Goal: Go to known website

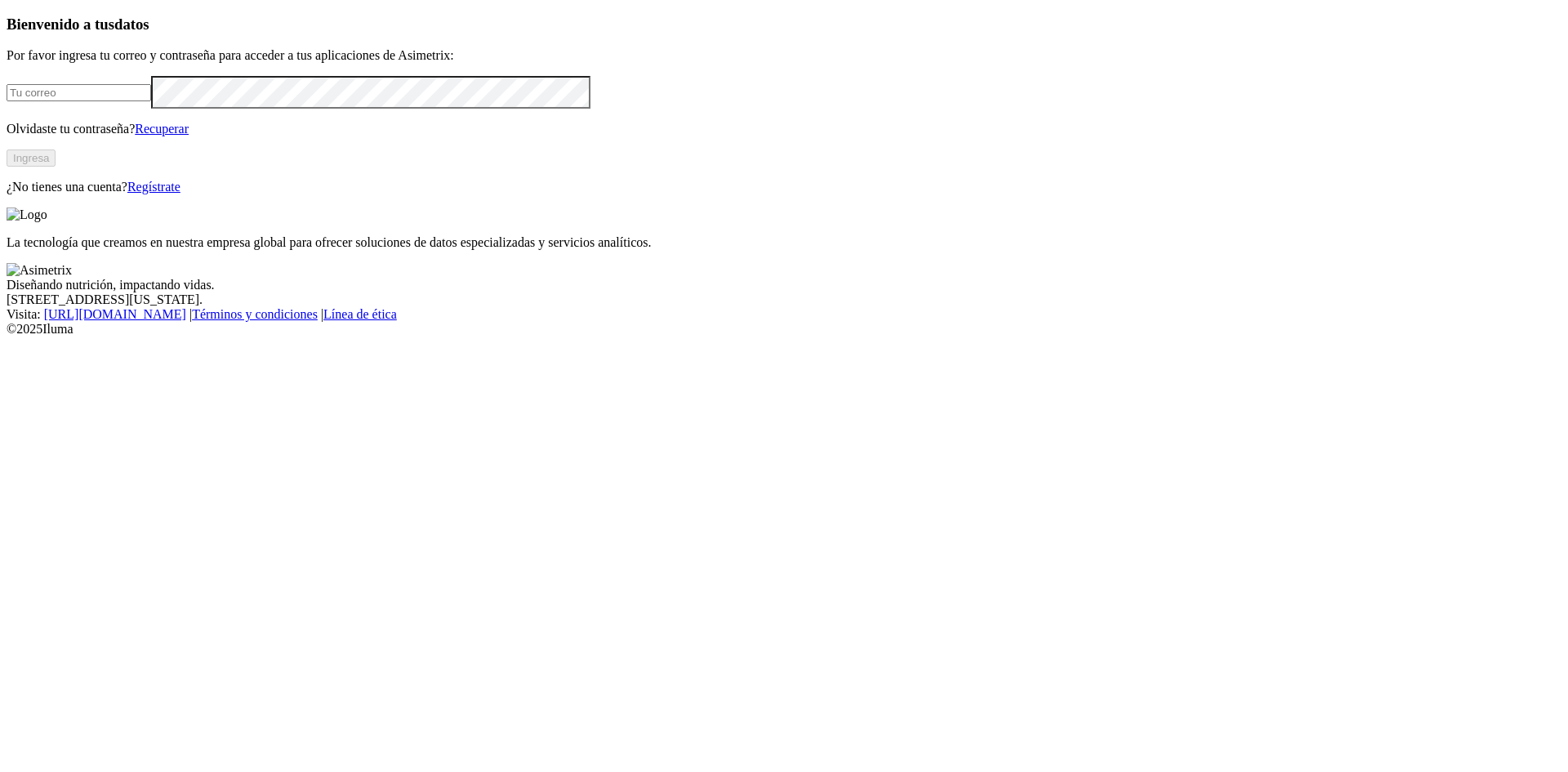
type input "[EMAIL_ADDRESS][DOMAIN_NAME]"
click at [56, 167] on button "Ingresa" at bounding box center [31, 158] width 49 height 17
